Goal: Find specific page/section

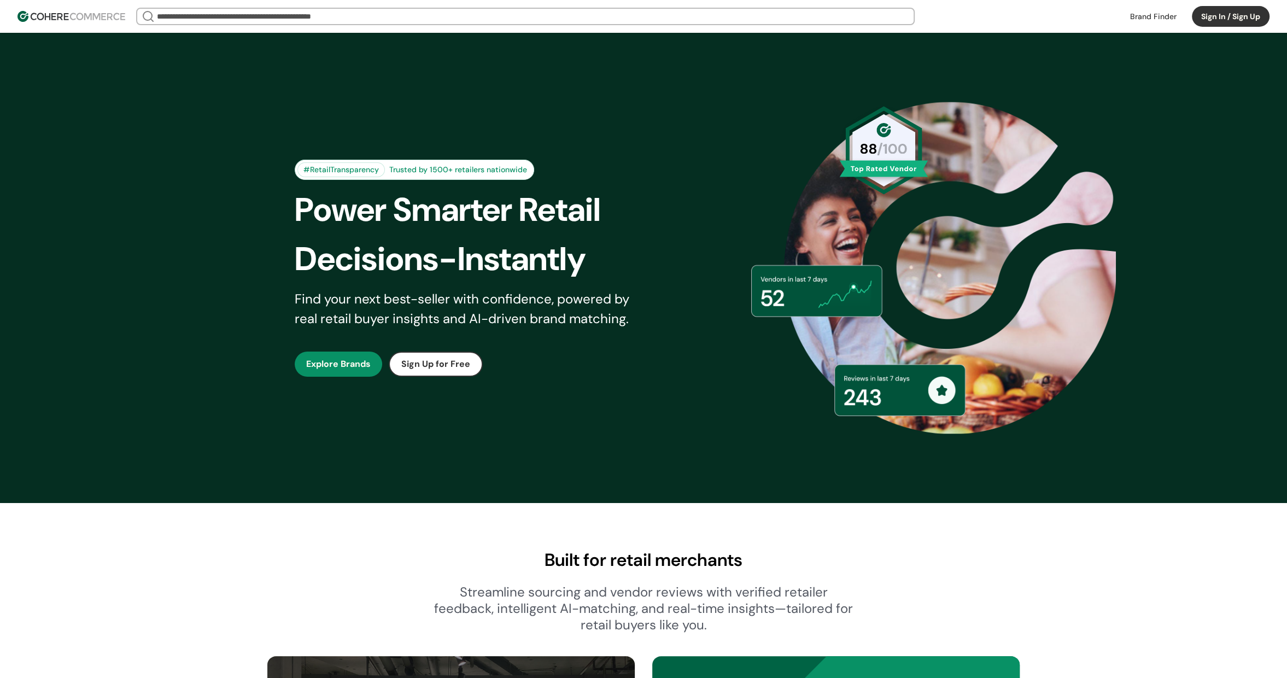
click at [477, 22] on input "search" at bounding box center [525, 16] width 741 height 15
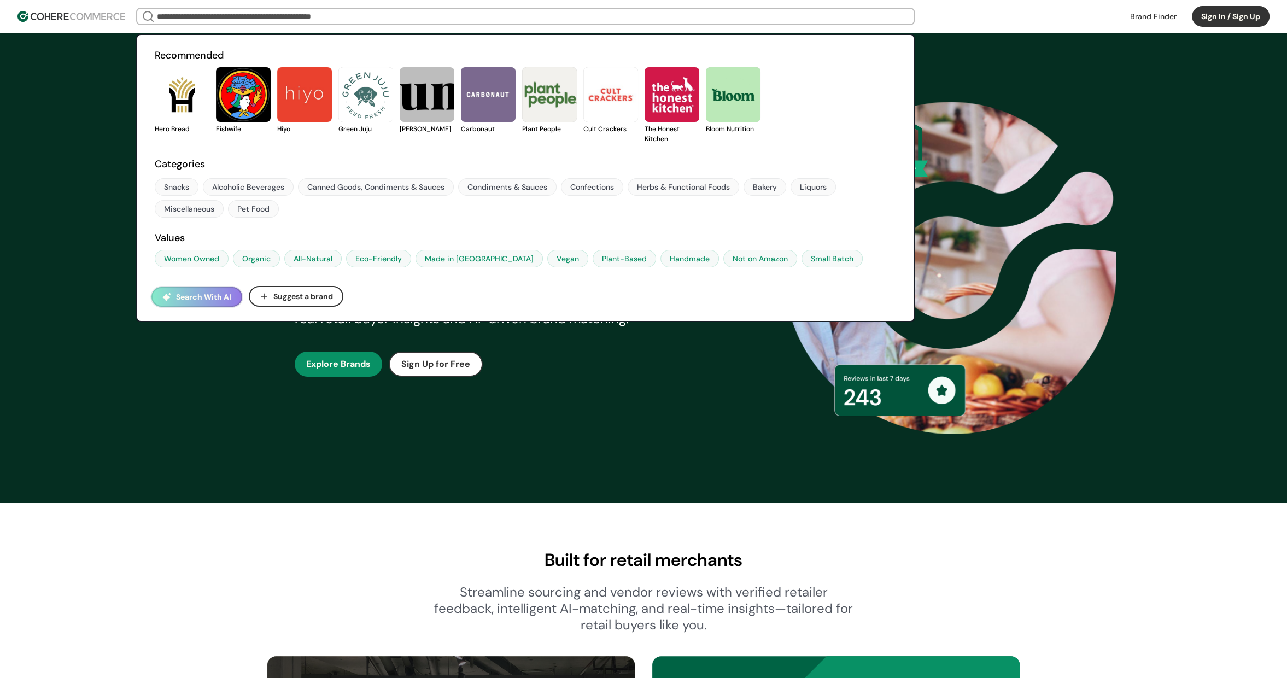
click at [155, 134] on link at bounding box center [155, 134] width 0 height 0
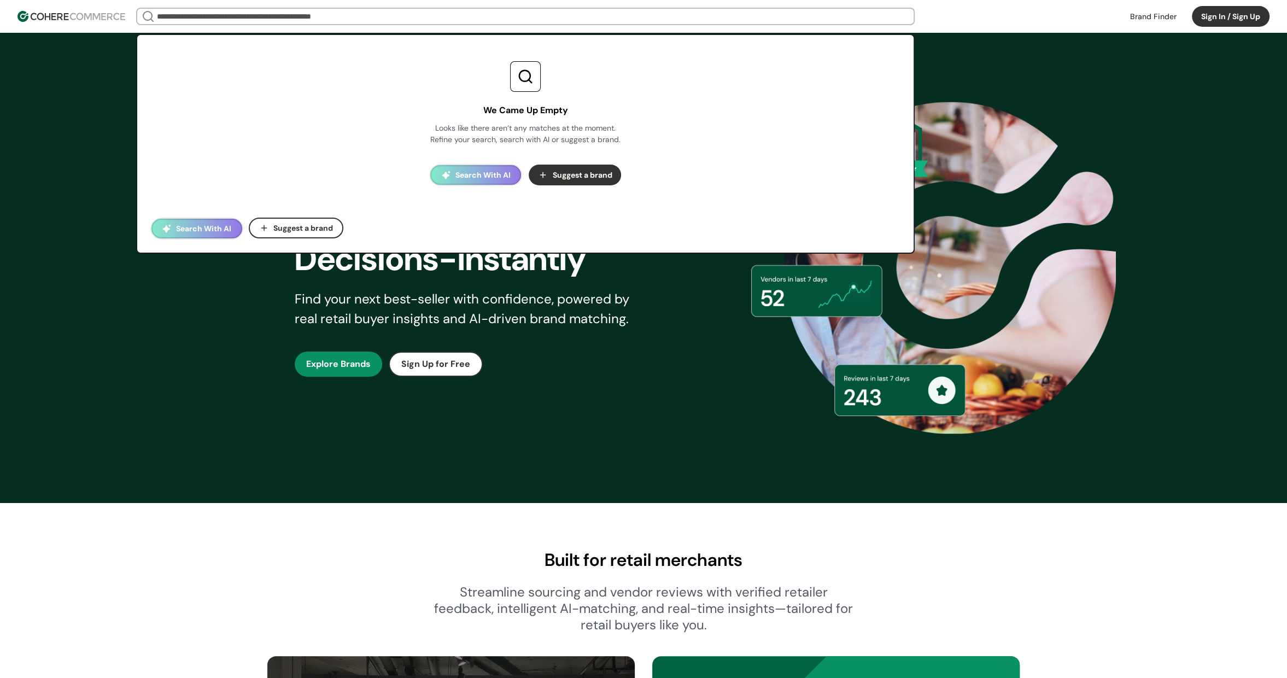
click at [436, 17] on input "search" at bounding box center [525, 16] width 741 height 15
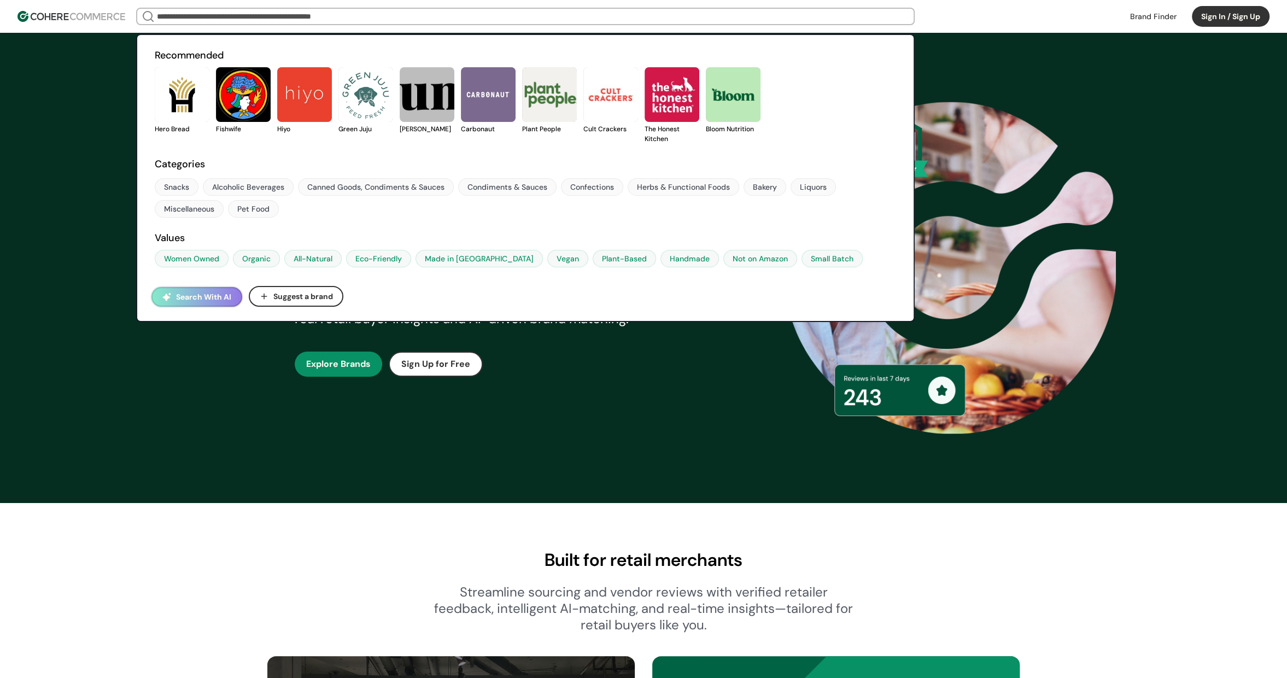
click at [155, 134] on link at bounding box center [155, 134] width 0 height 0
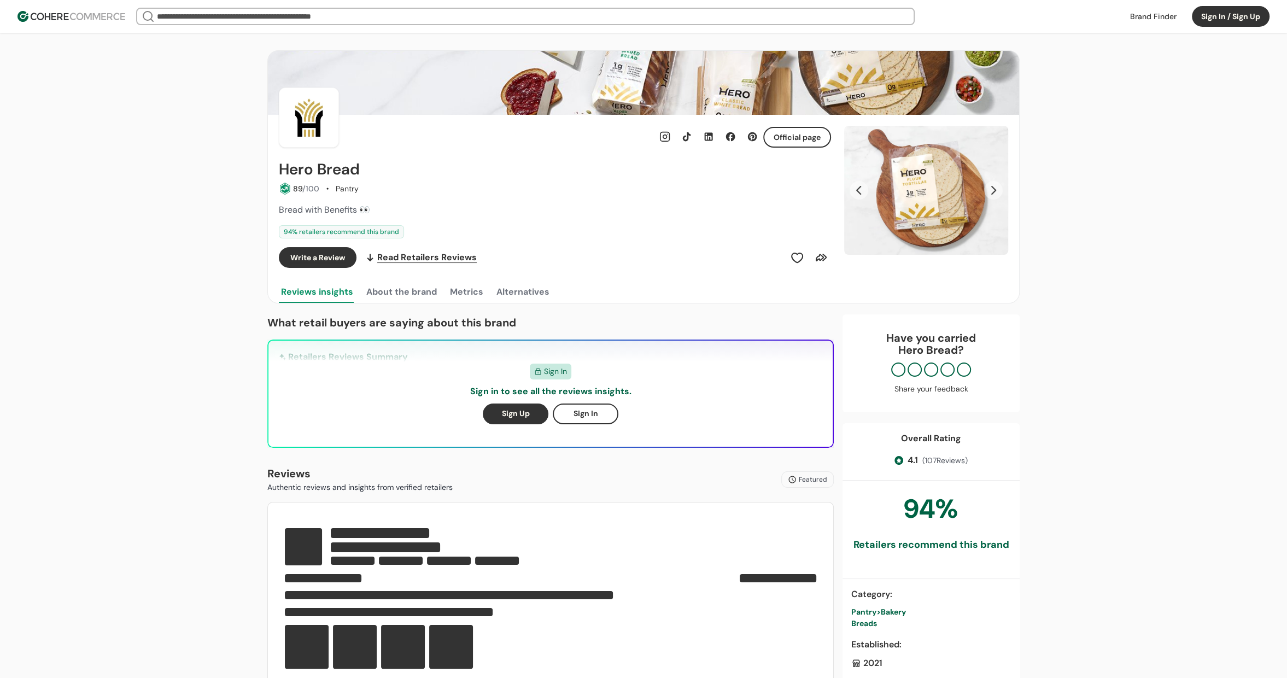
click at [590, 417] on button "Sign In" at bounding box center [586, 413] width 66 height 21
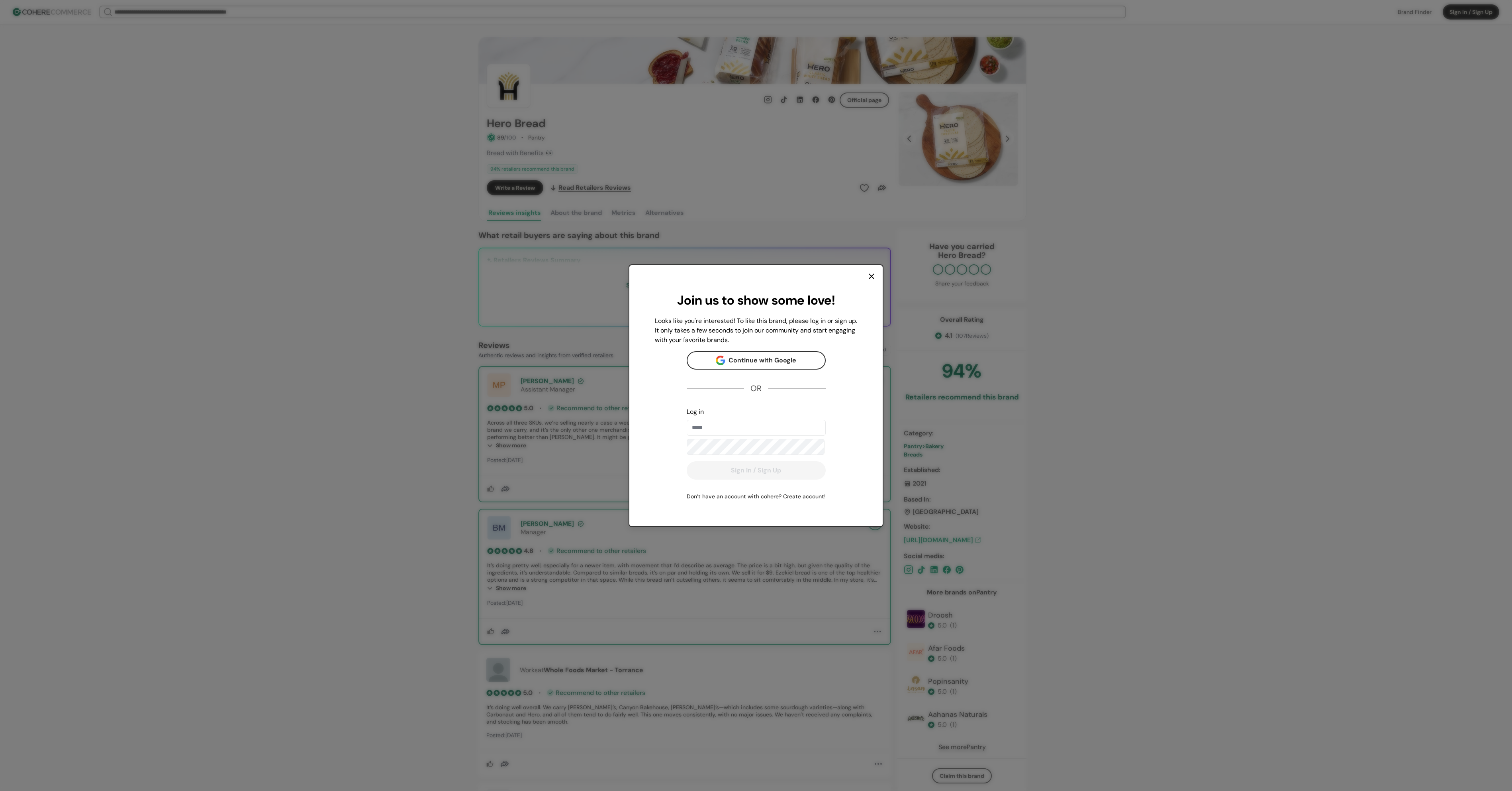
click at [877, 276] on div "Join us to show some love! Looks like you're interested! To like this brand, pl…" at bounding box center [756, 396] width 254 height 261
